Goal: Task Accomplishment & Management: Use online tool/utility

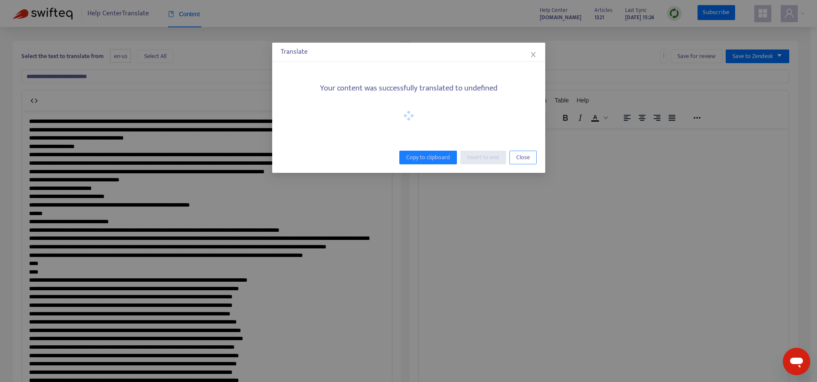
click at [519, 154] on span "Close" at bounding box center [523, 157] width 14 height 9
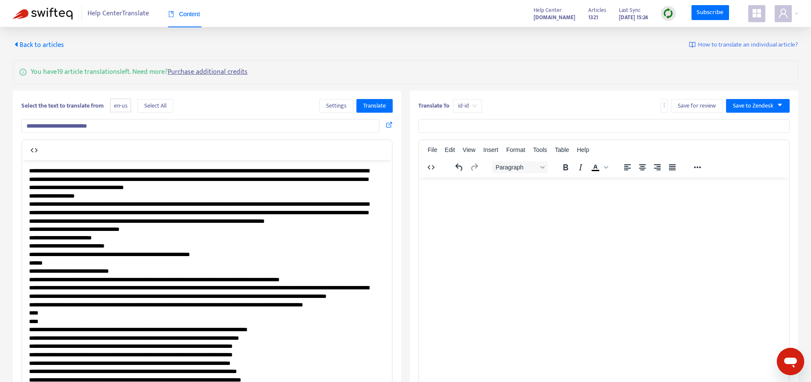
click at [41, 47] on span "Back to articles" at bounding box center [38, 45] width 51 height 12
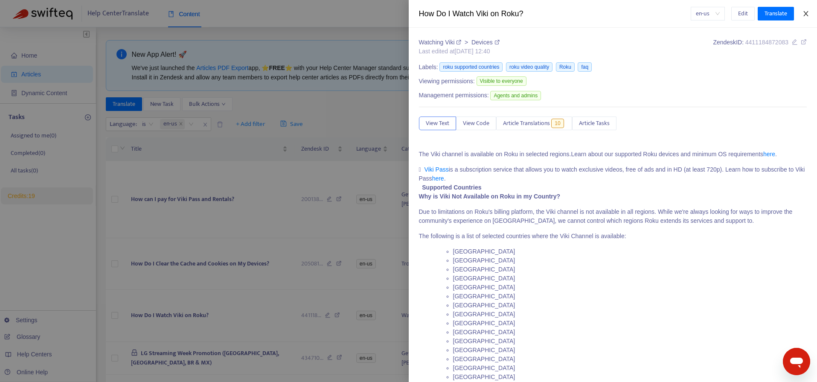
click at [808, 13] on icon "close" at bounding box center [806, 13] width 7 height 7
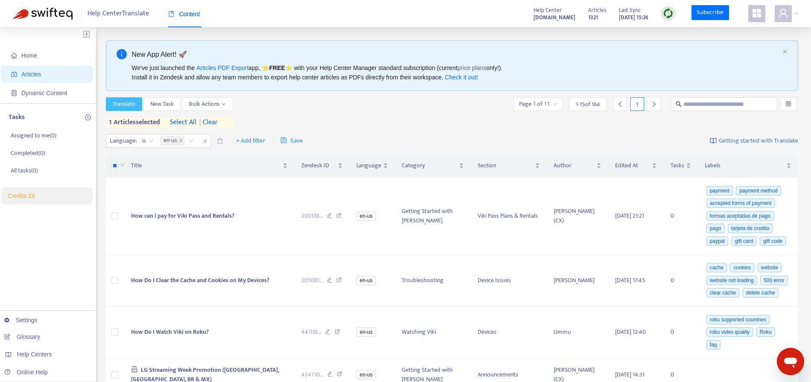
click at [129, 102] on span "Translate" at bounding box center [124, 103] width 23 height 9
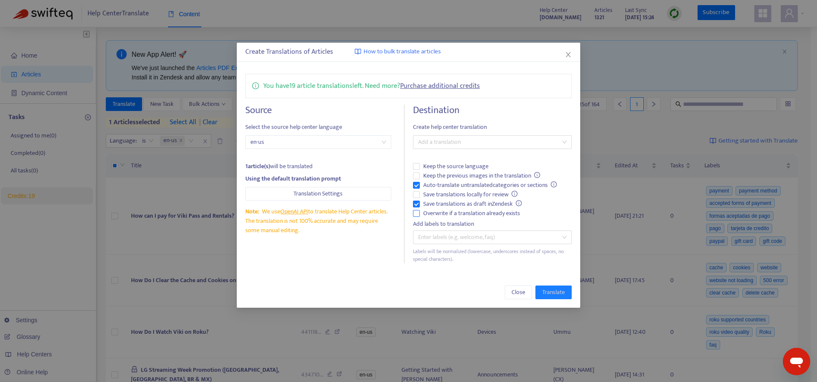
click at [440, 215] on span "Overwrite if a translation already exists" at bounding box center [472, 213] width 104 height 9
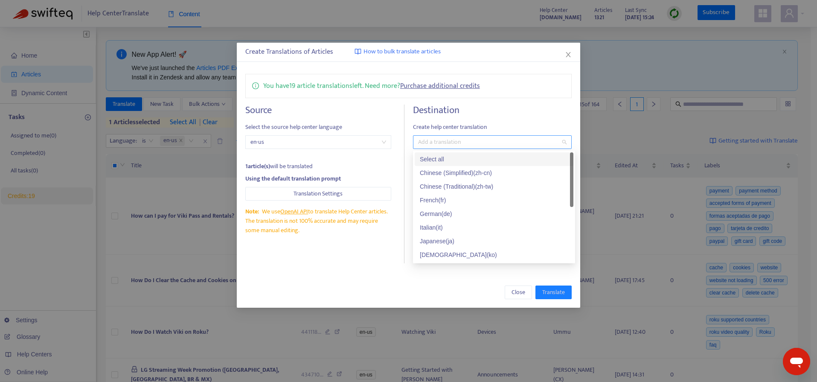
click at [477, 142] on div at bounding box center [488, 142] width 146 height 10
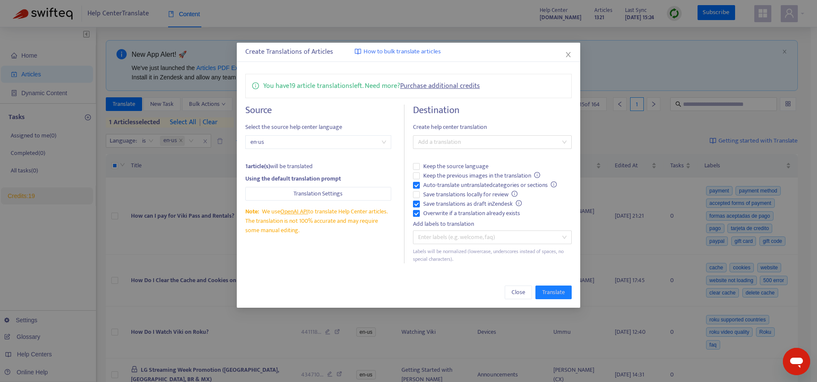
click at [342, 167] on div "1 article(s) will be translated" at bounding box center [318, 166] width 146 height 9
click at [433, 142] on div at bounding box center [488, 142] width 146 height 10
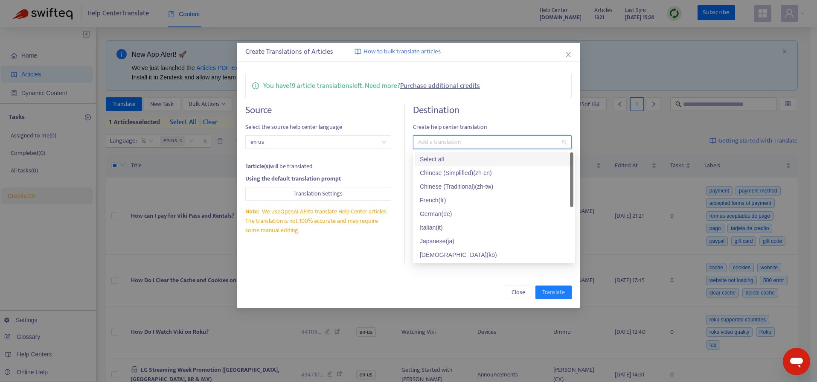
click at [450, 160] on div "Select all" at bounding box center [494, 159] width 149 height 9
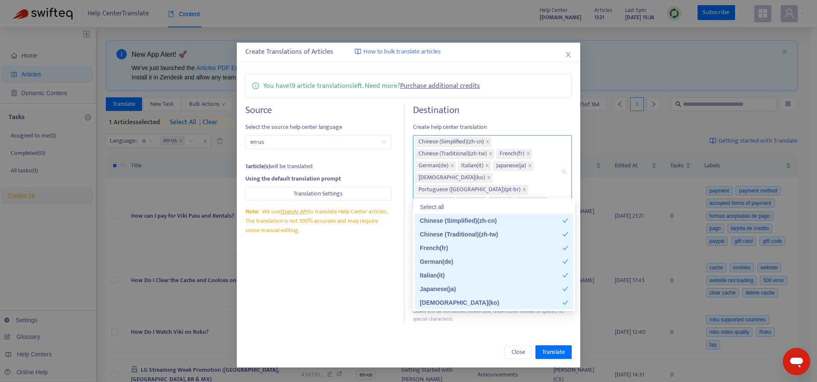
click at [545, 337] on div "Close Translate" at bounding box center [409, 352] width 344 height 31
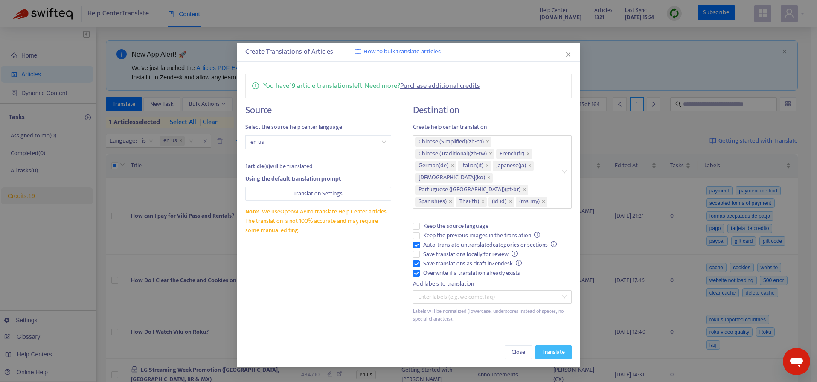
click at [549, 347] on span "Translate" at bounding box center [553, 351] width 23 height 9
